Goal: Navigation & Orientation: Understand site structure

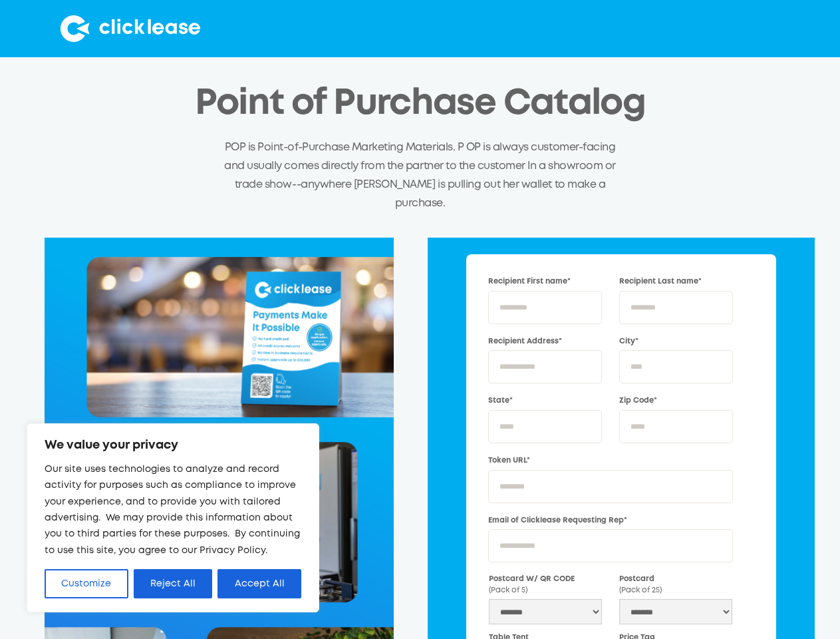
click at [420, 319] on div "Recipient First name* Recipient Last name* Recipient Address* City* State* Zip …" at bounding box center [420, 559] width 790 height 643
click at [87, 584] on button "Customize" at bounding box center [87, 583] width 84 height 29
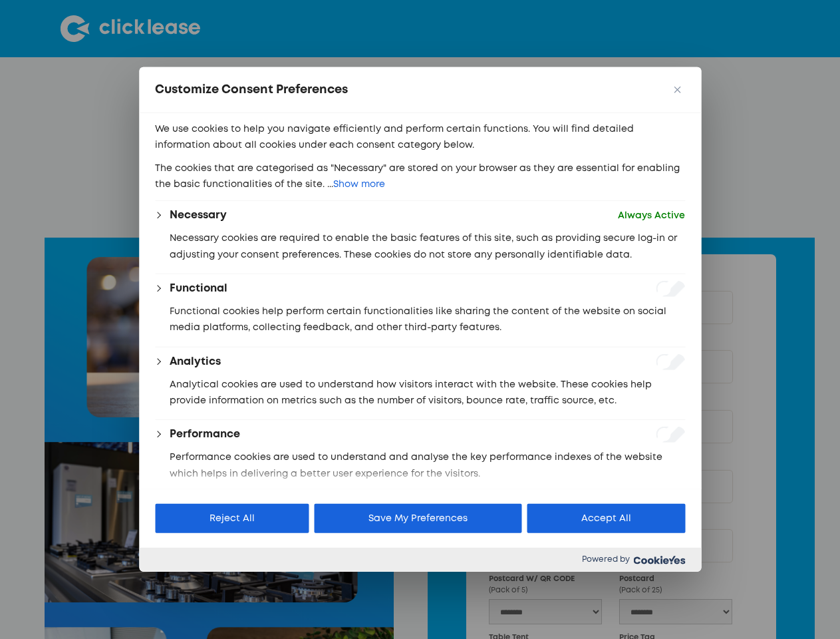
click at [174, 584] on div at bounding box center [420, 319] width 840 height 639
click at [260, 154] on p "We use cookies to help you navigate efficiently and perform certain functions. …" at bounding box center [420, 137] width 530 height 33
click at [128, 29] on div at bounding box center [420, 319] width 840 height 639
